Goal: Task Accomplishment & Management: Use online tool/utility

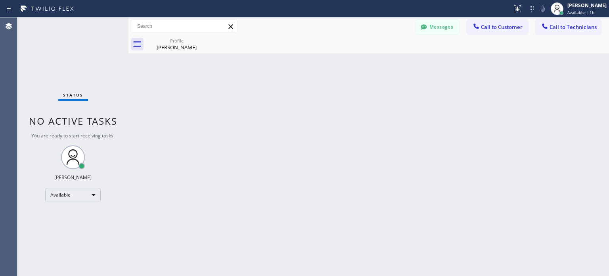
click at [529, 15] on div "Status report No issues detected If you experience an issue, please download th…" at bounding box center [559, 8] width 100 height 17
click at [529, 14] on button at bounding box center [531, 8] width 11 height 11
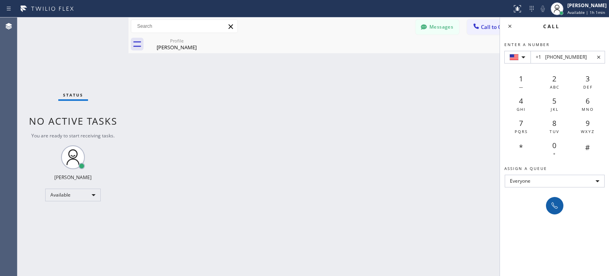
type input "+1 [PHONE_NUMBER]"
click at [553, 199] on button at bounding box center [554, 205] width 17 height 17
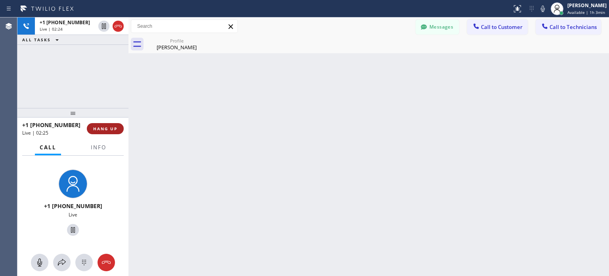
click at [113, 128] on span "HANG UP" at bounding box center [105, 129] width 24 height 6
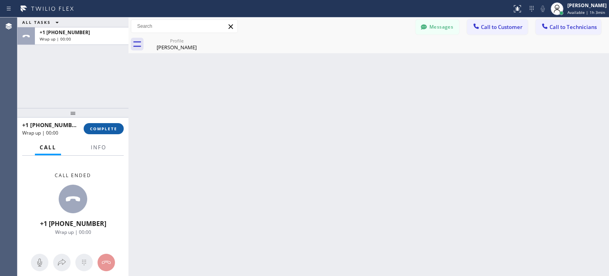
click at [105, 127] on span "COMPLETE" at bounding box center [103, 129] width 27 height 6
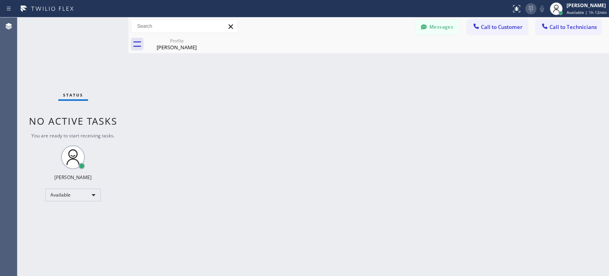
click at [531, 9] on icon at bounding box center [531, 9] width 10 height 10
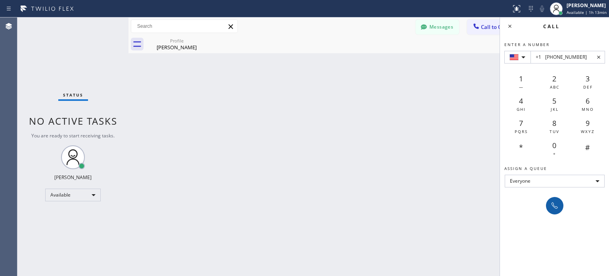
type input "+1 [PHONE_NUMBER]"
click at [558, 205] on icon at bounding box center [555, 206] width 10 height 10
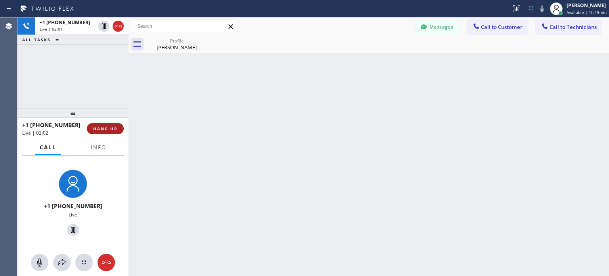
click at [116, 130] on span "HANG UP" at bounding box center [105, 129] width 24 height 6
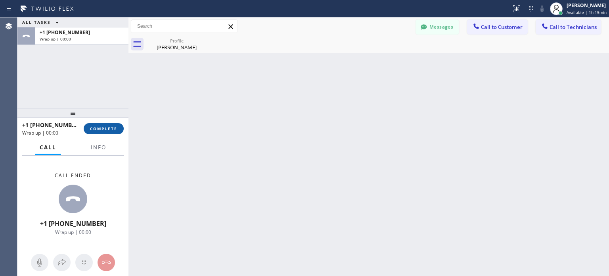
click at [116, 130] on span "COMPLETE" at bounding box center [103, 129] width 27 height 6
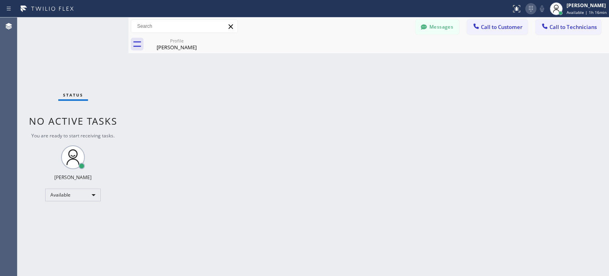
click at [533, 11] on icon at bounding box center [531, 9] width 10 height 10
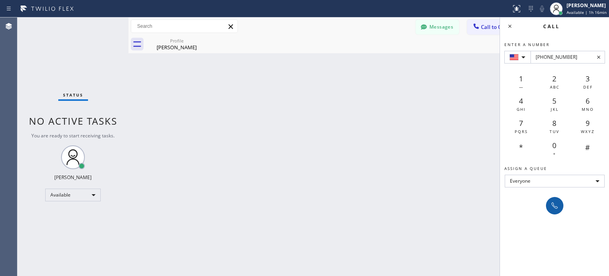
type input "[PHONE_NUMBER]"
click at [549, 210] on button at bounding box center [554, 205] width 17 height 17
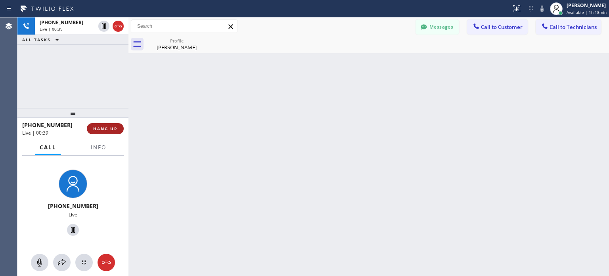
click at [118, 125] on button "HANG UP" at bounding box center [105, 128] width 37 height 11
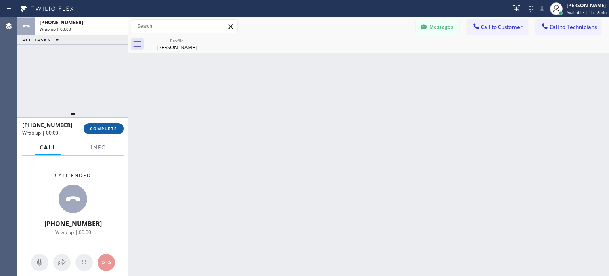
click at [112, 130] on span "COMPLETE" at bounding box center [103, 129] width 27 height 6
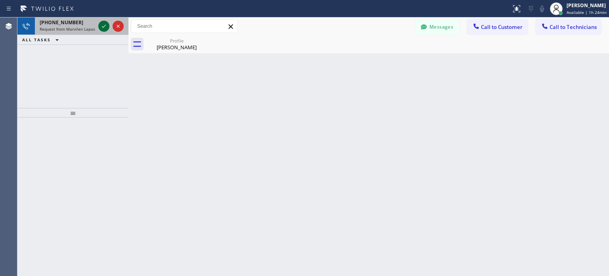
click at [104, 26] on icon at bounding box center [104, 26] width 4 height 3
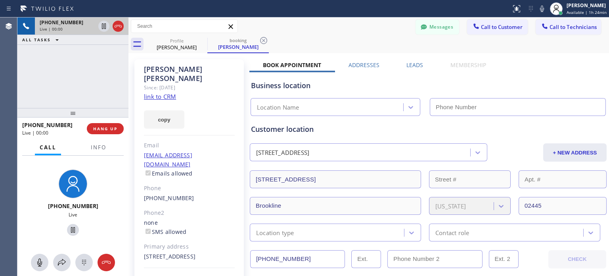
type input "[PHONE_NUMBER]"
click at [112, 127] on span "HANG UP" at bounding box center [105, 129] width 24 height 6
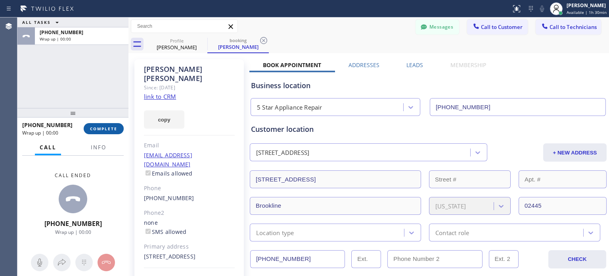
click at [118, 125] on button "COMPLETE" at bounding box center [104, 128] width 40 height 11
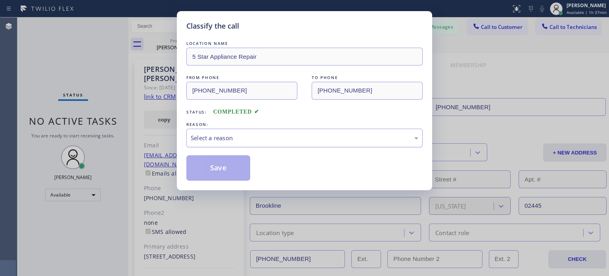
click at [264, 137] on div "Select a reason" at bounding box center [305, 137] width 228 height 9
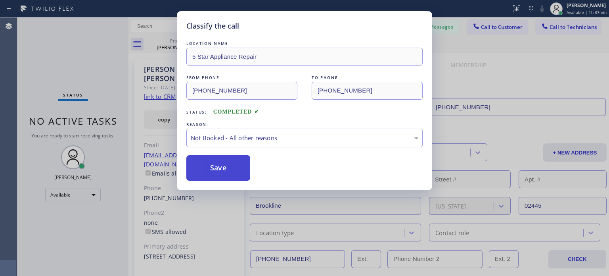
click at [238, 165] on button "Save" at bounding box center [218, 167] width 64 height 25
